Goal: Check status: Check status

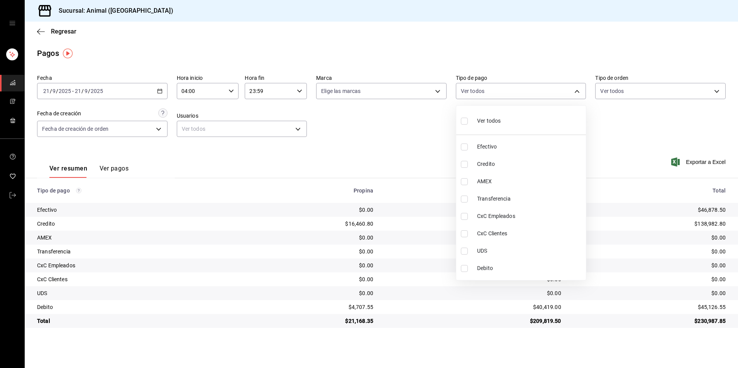
click at [477, 160] on li "Credito" at bounding box center [521, 163] width 130 height 17
type input "235ce608-f464-428a-9a71-314f665367d1"
checkbox input "true"
click at [490, 267] on span "Debito" at bounding box center [530, 268] width 106 height 8
type input "235ce608-f464-428a-9a71-314f665367d1,c7b29183-a811-4137-9cfa-21a61cd2bc4a"
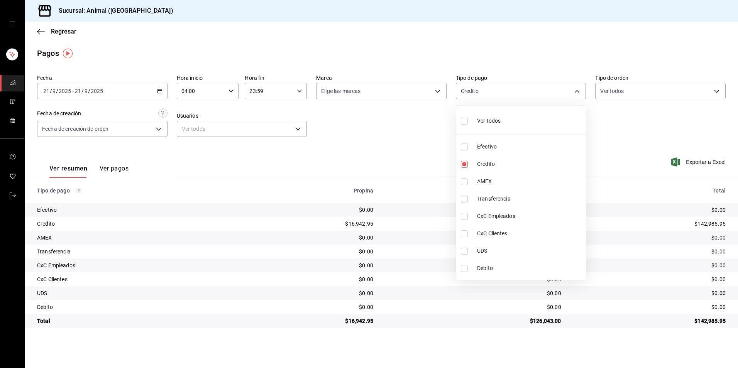
checkbox input "true"
click at [377, 254] on div at bounding box center [369, 184] width 738 height 368
click at [510, 93] on body "Sucursal: Animal (Tijuana) Regresar Pagos Fecha [DATE] [DATE] - [DATE] [DATE] H…" at bounding box center [369, 184] width 738 height 368
click at [489, 266] on span "Debito" at bounding box center [530, 268] width 106 height 8
type input "235ce608-f464-428a-9a71-314f665367d1"
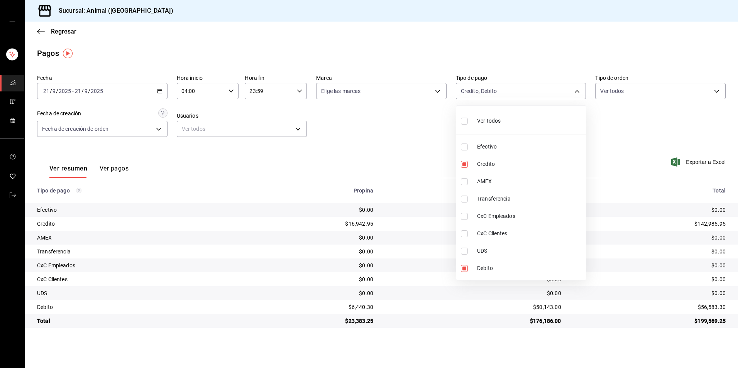
checkbox input "false"
click at [515, 161] on span "Credito" at bounding box center [530, 164] width 106 height 8
checkbox input "false"
